Goal: Task Accomplishment & Management: Use online tool/utility

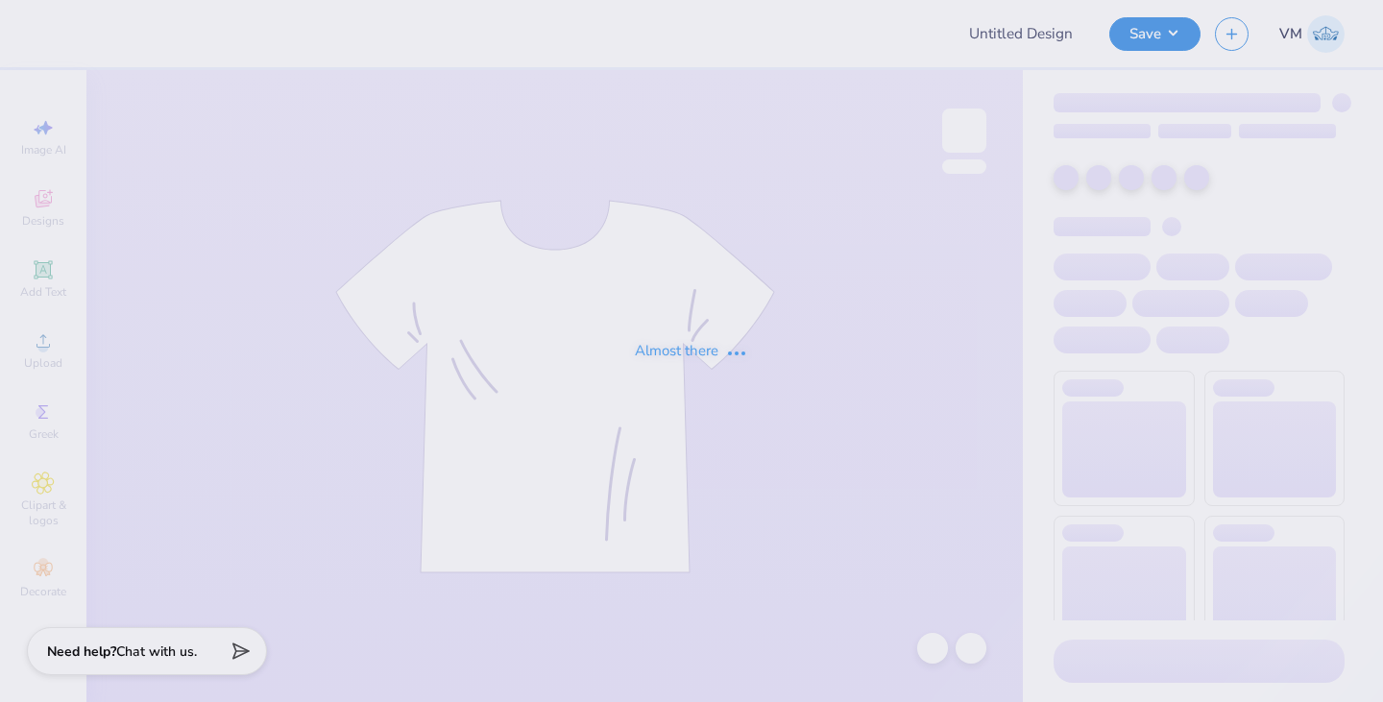
type input "Sigma Pi Santa [PERSON_NAME] Fall Rush 2025"
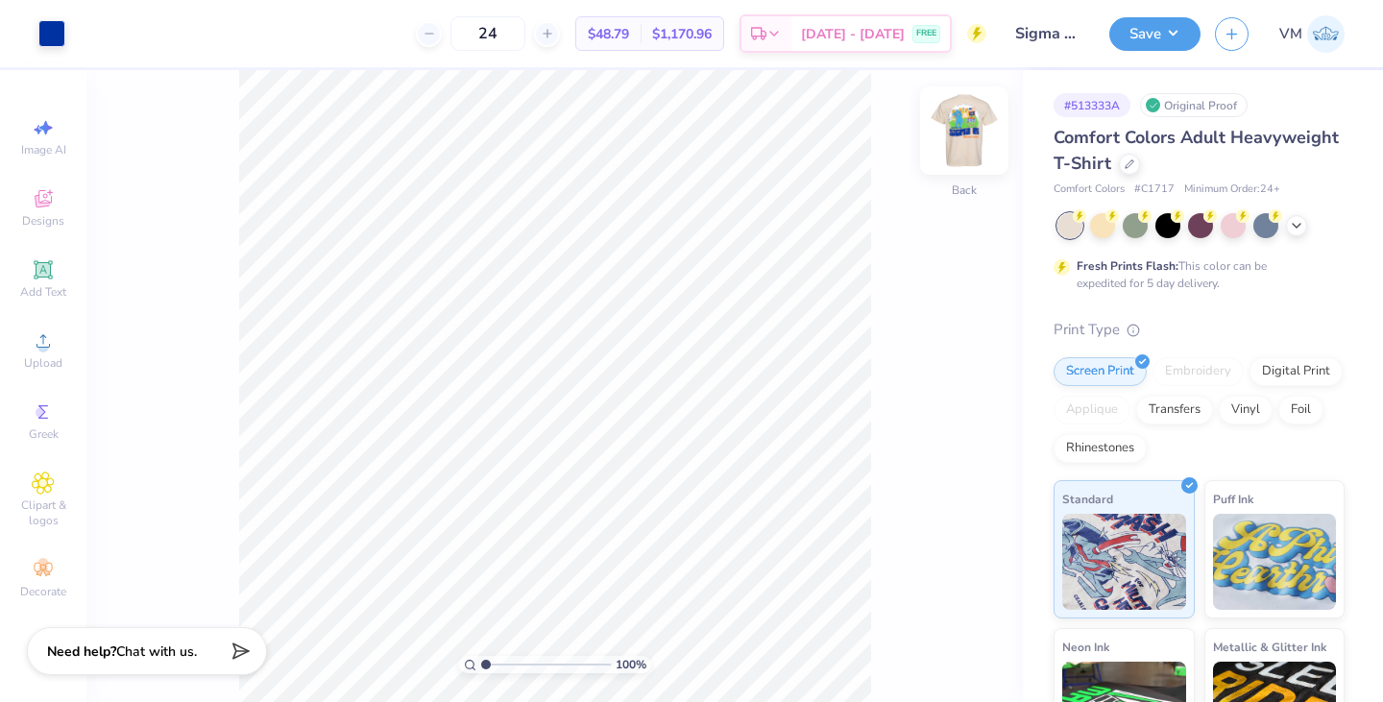
click at [962, 122] on img at bounding box center [964, 130] width 77 height 77
click at [1289, 222] on icon at bounding box center [1295, 223] width 15 height 15
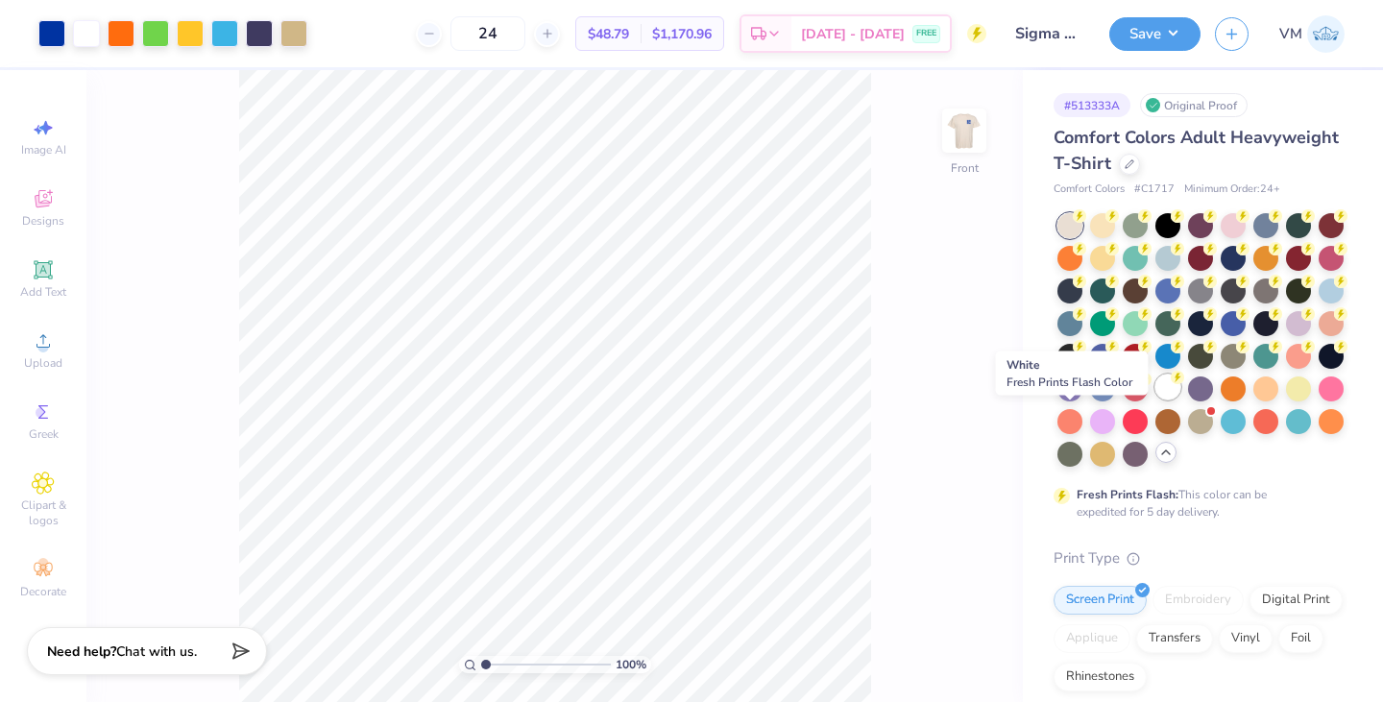
click at [1155, 399] on div at bounding box center [1167, 386] width 25 height 25
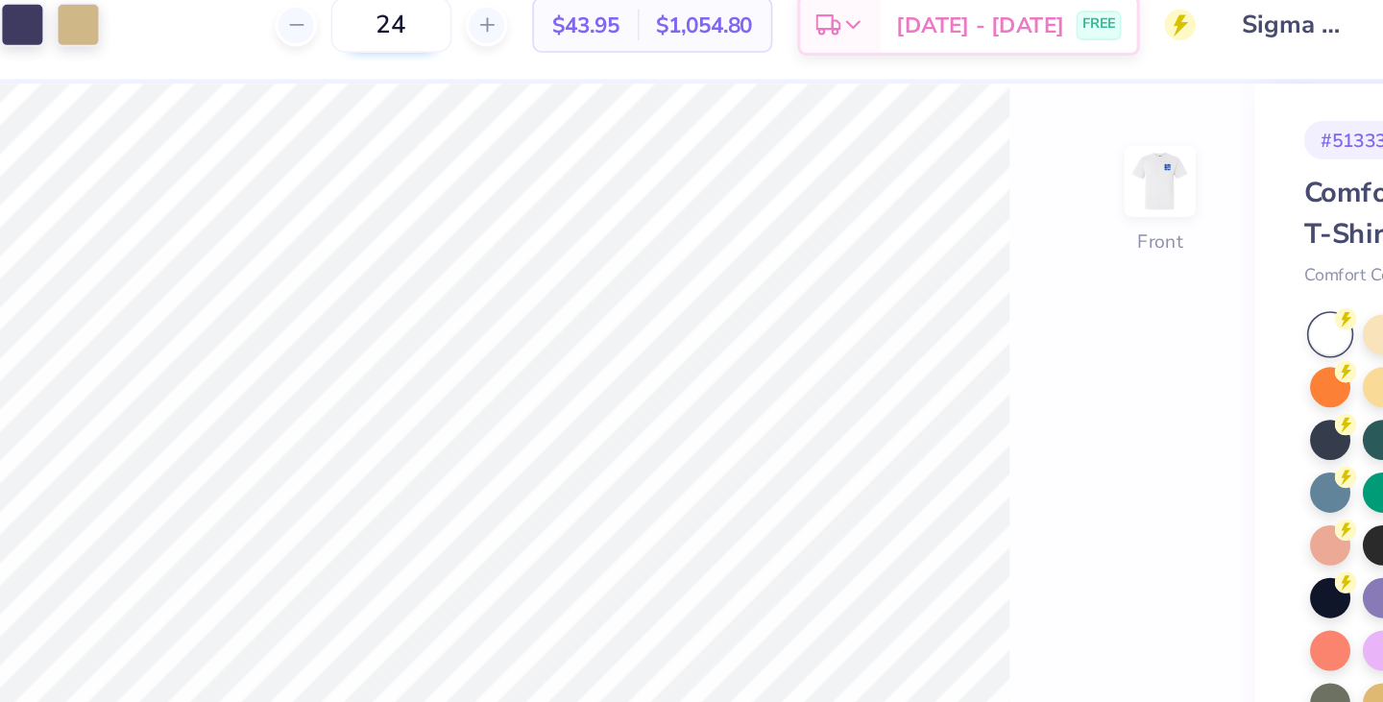
drag, startPoint x: 529, startPoint y: 26, endPoint x: 506, endPoint y: 29, distance: 23.2
click at [506, 29] on input "24" at bounding box center [487, 33] width 75 height 35
type input "48"
click at [610, 54] on div "48 $30.91 Per Item $1,483.68 Total Est. Delivery [DATE] - [DATE] FREE" at bounding box center [654, 33] width 664 height 67
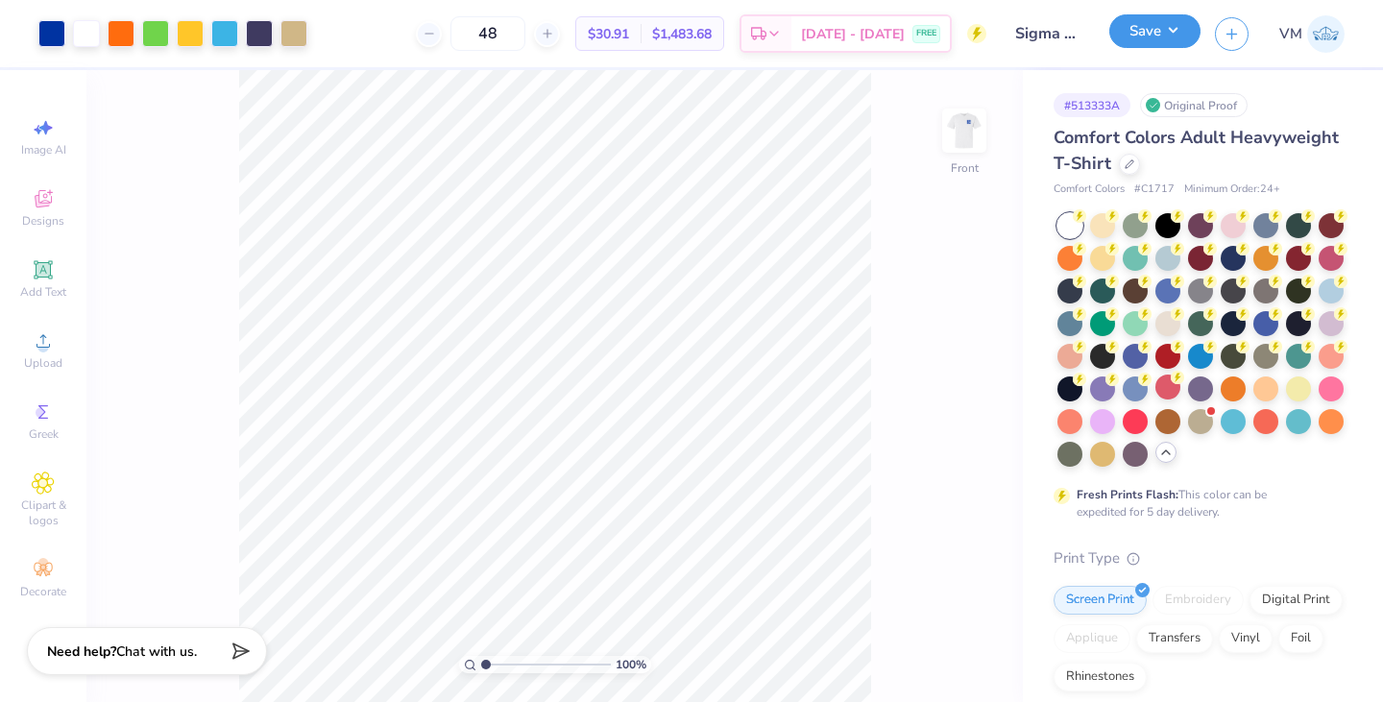
click at [1163, 22] on button "Save" at bounding box center [1154, 31] width 91 height 34
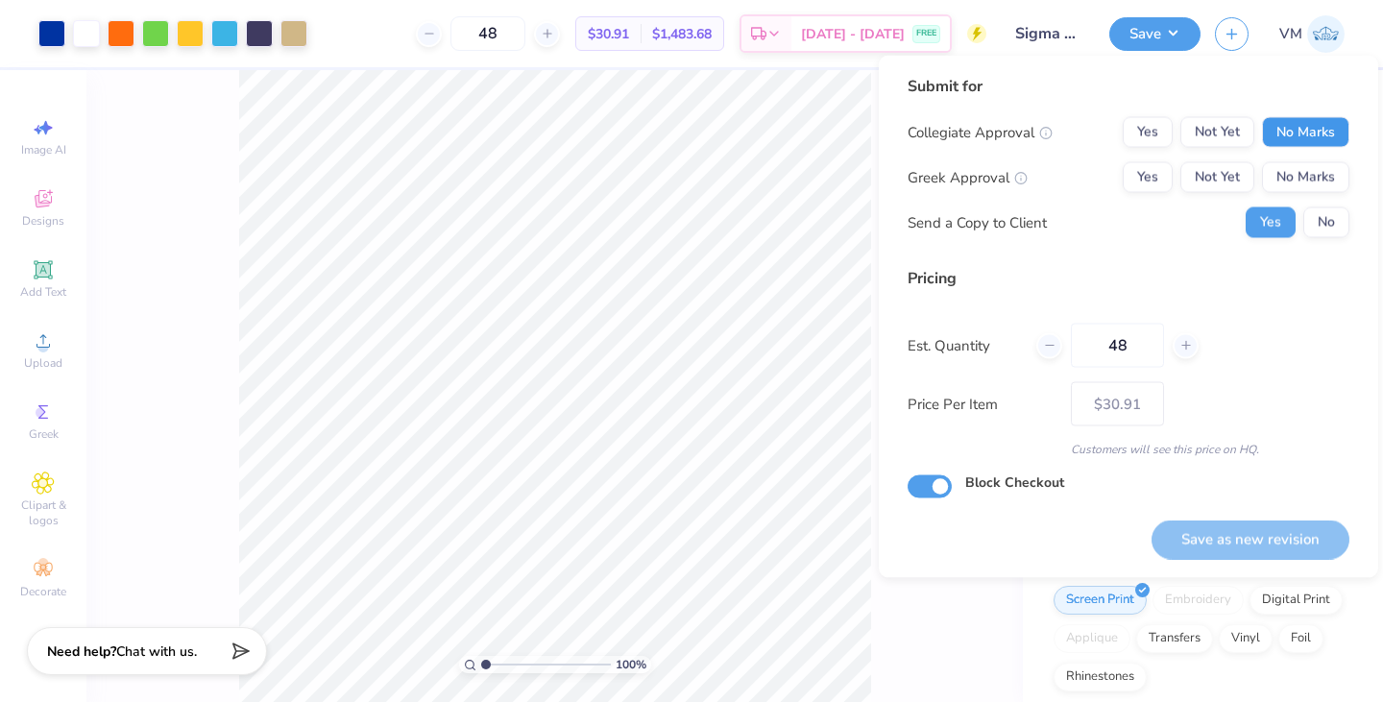
click at [1314, 126] on button "No Marks" at bounding box center [1305, 132] width 87 height 31
click at [1147, 185] on button "Yes" at bounding box center [1147, 177] width 50 height 31
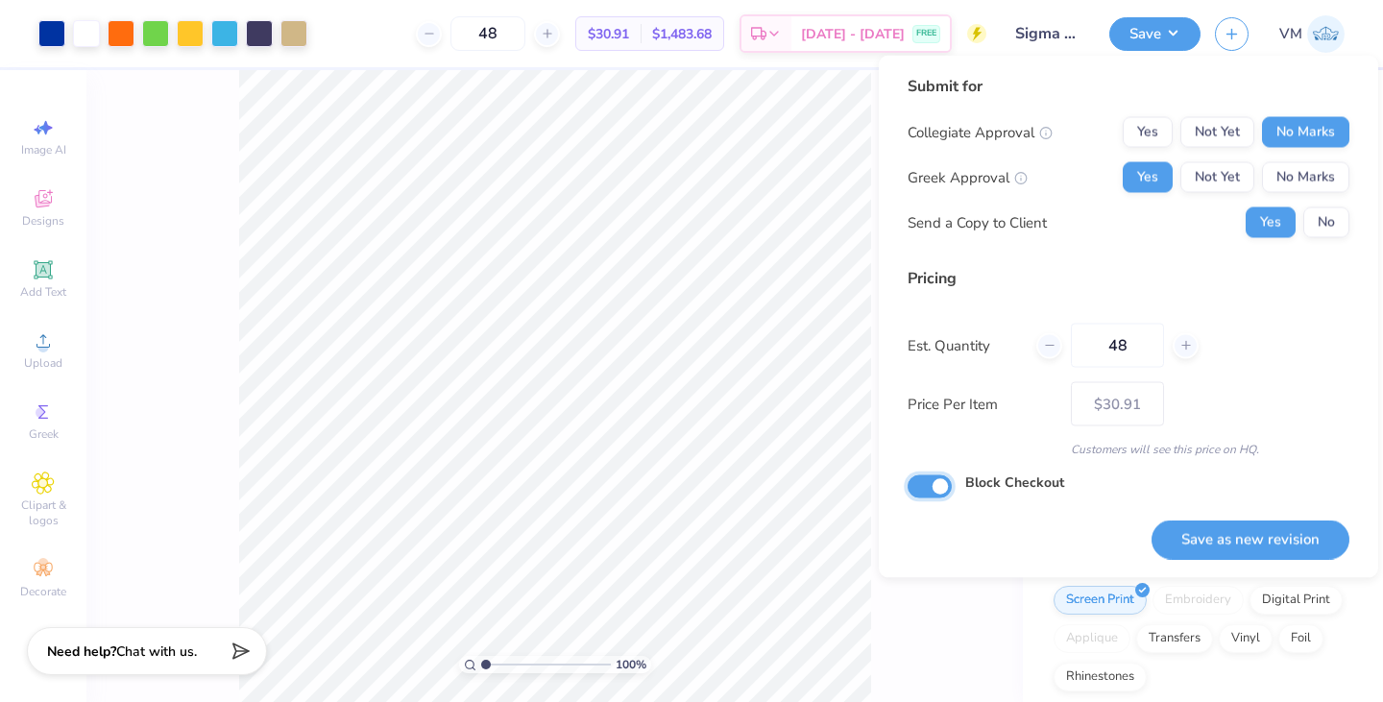
click at [943, 481] on input "Block Checkout" at bounding box center [929, 486] width 44 height 23
checkbox input "false"
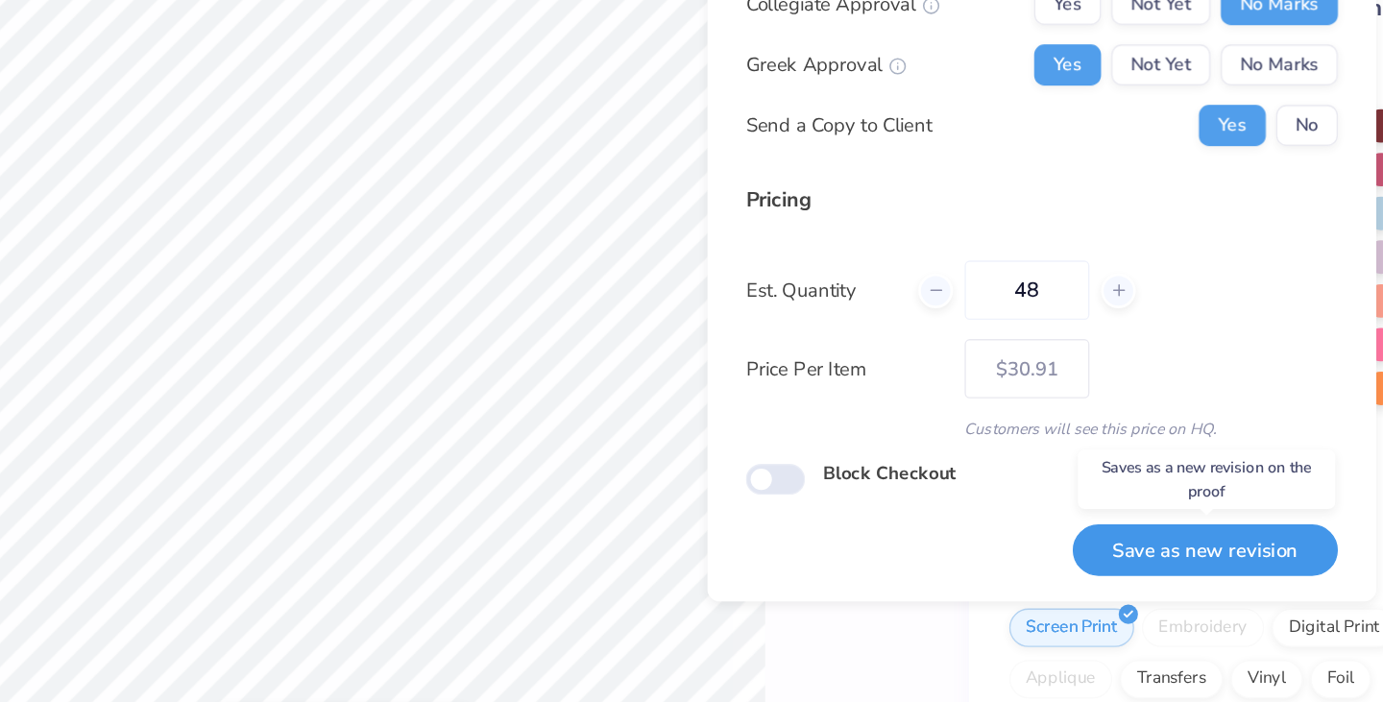
click at [1191, 547] on button "Save as new revision" at bounding box center [1199, 541] width 198 height 39
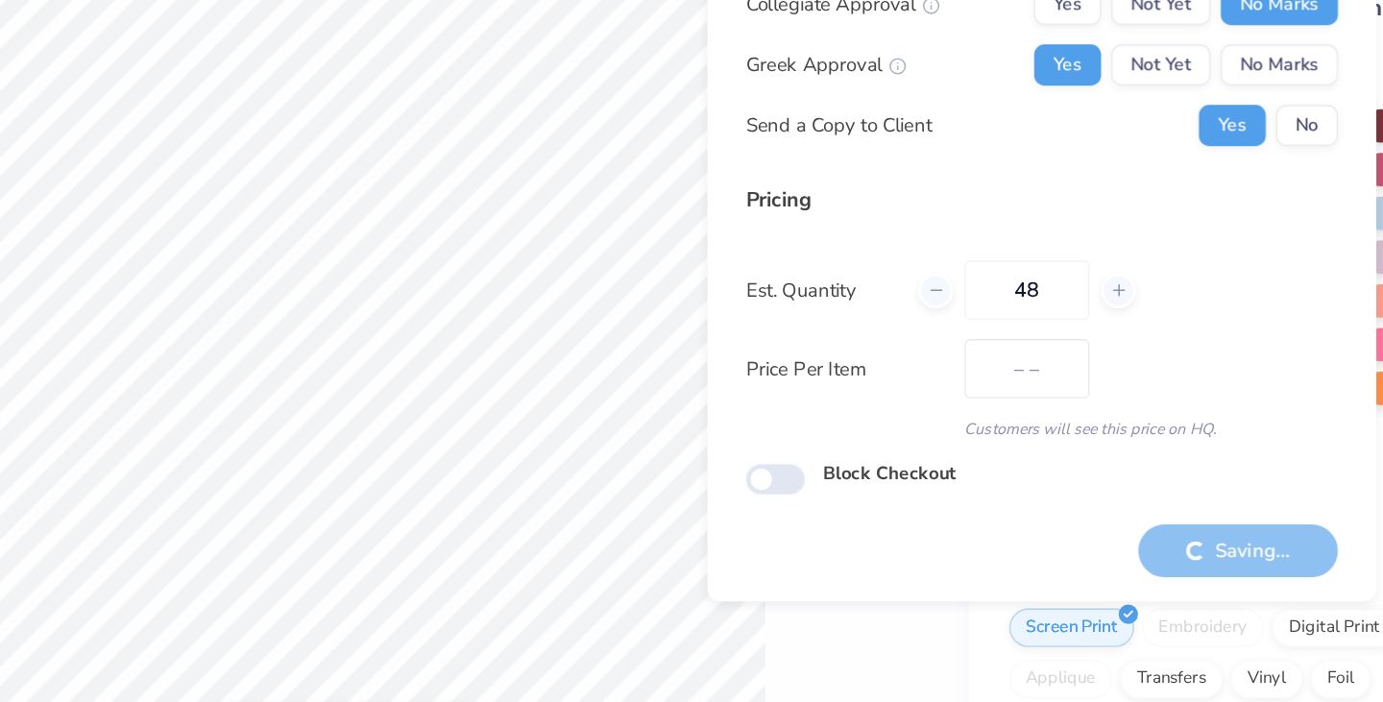
type input "$30.91"
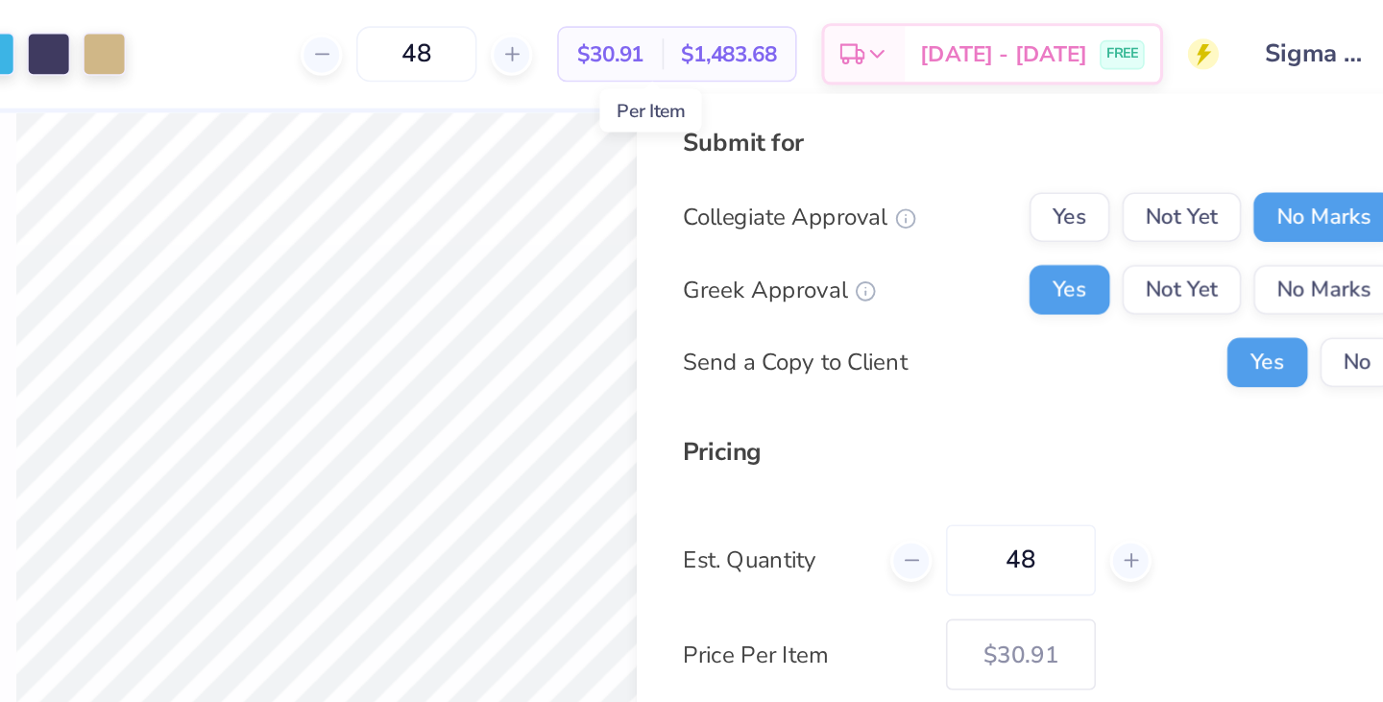
click at [629, 31] on span "$30.91" at bounding box center [608, 34] width 41 height 20
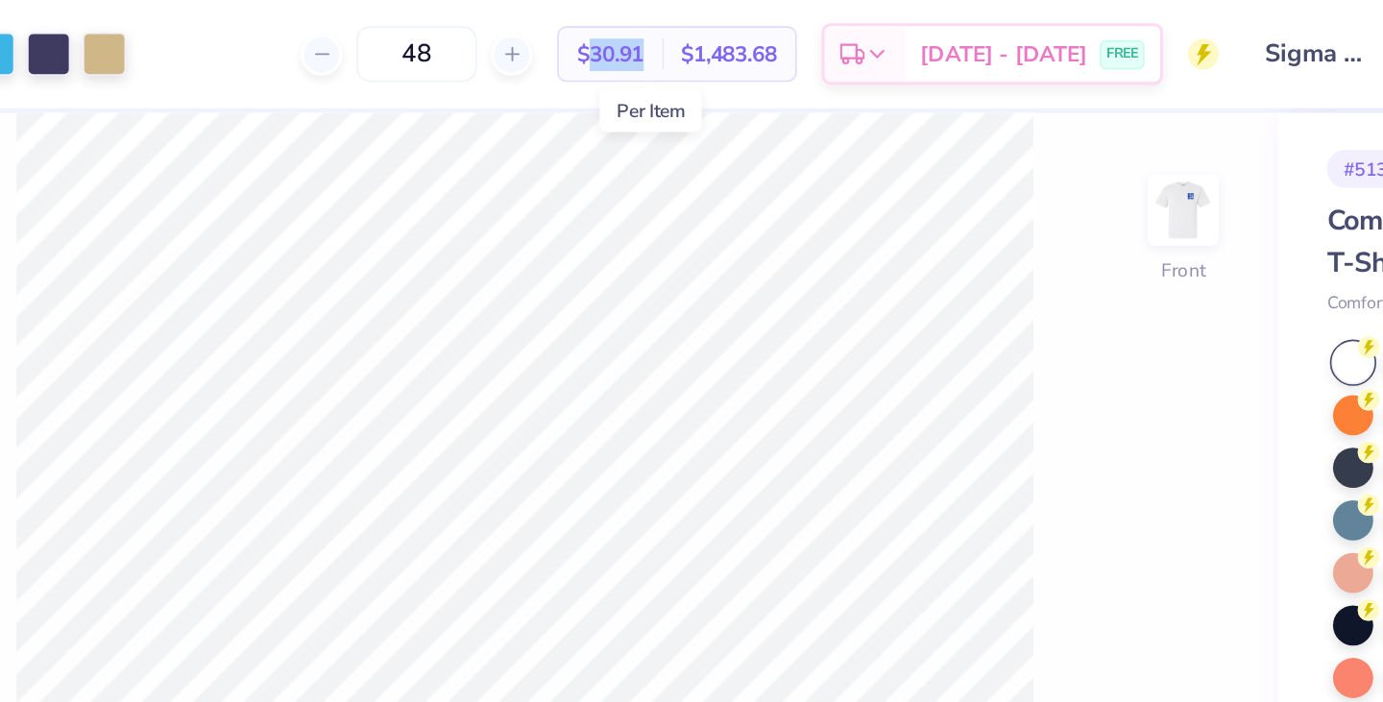
click at [629, 31] on span "$30.91" at bounding box center [608, 34] width 41 height 20
copy div "$30.91 Per Item"
